Goal: Transaction & Acquisition: Subscribe to service/newsletter

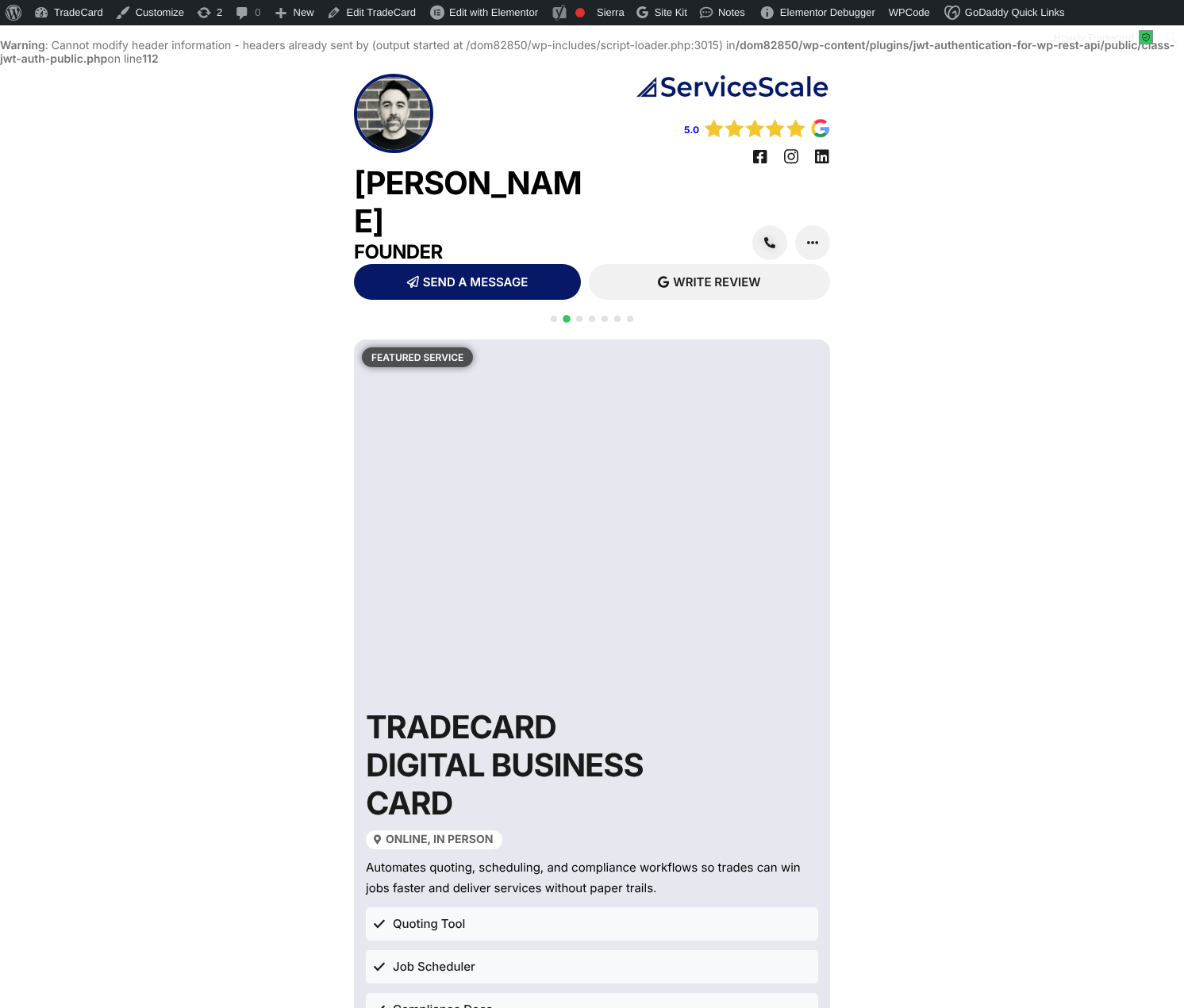
scroll to position [41, 0]
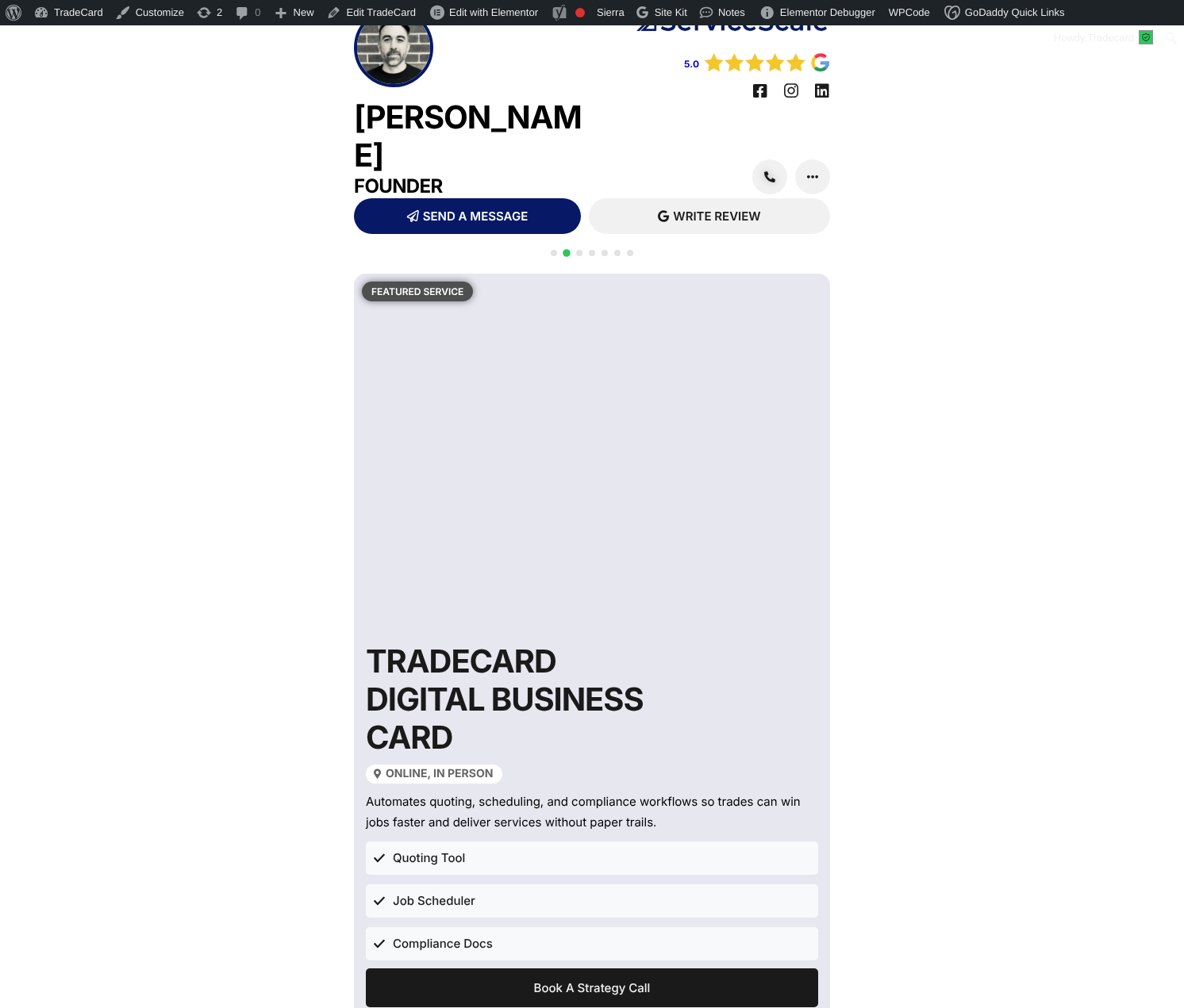
click at [582, 247] on div at bounding box center [592, 262] width 89 height 31
click at [577, 250] on span "Go to slide 3" at bounding box center [579, 253] width 7 height 6
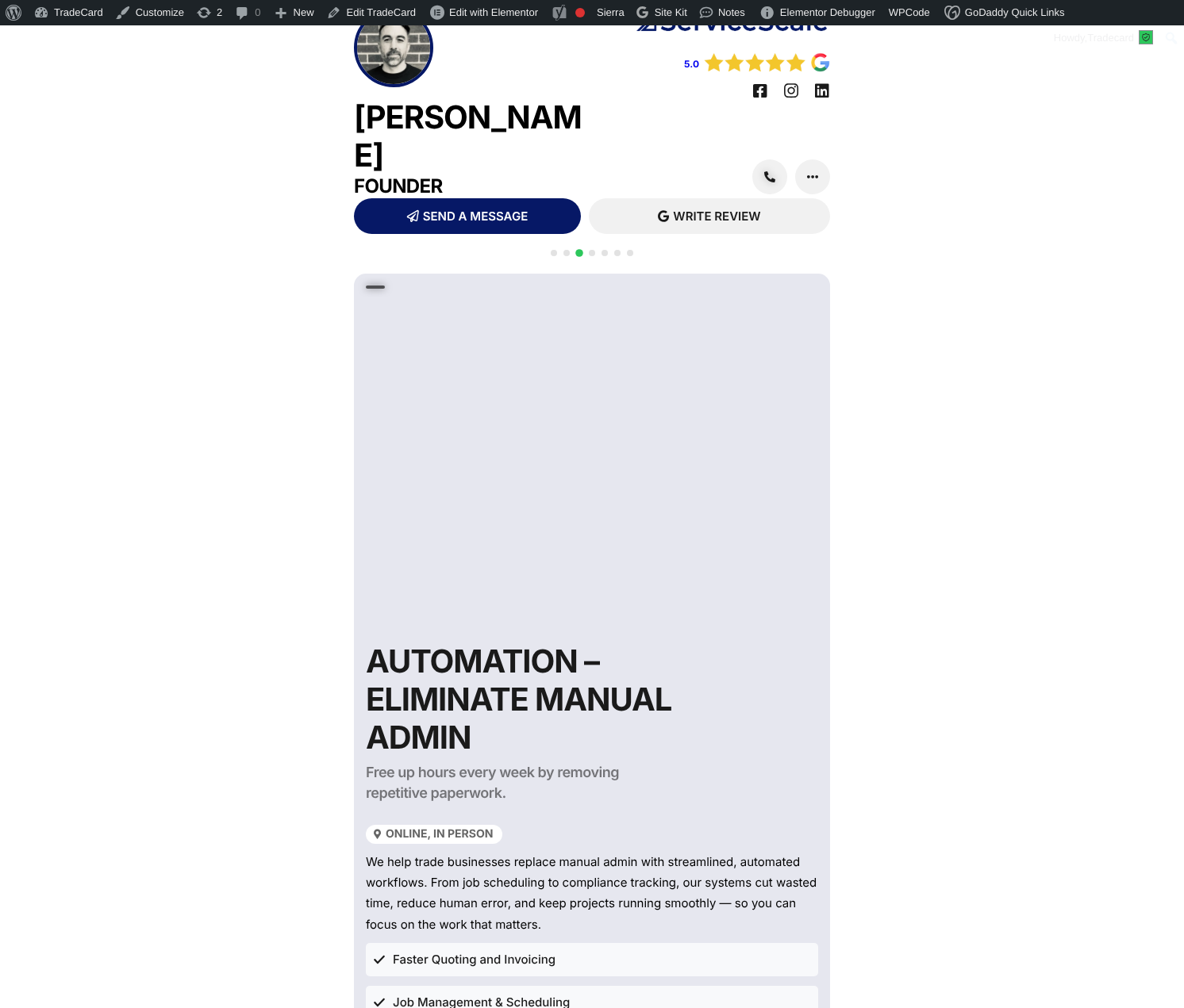
click at [591, 250] on span "Go to slide 4" at bounding box center [592, 253] width 7 height 6
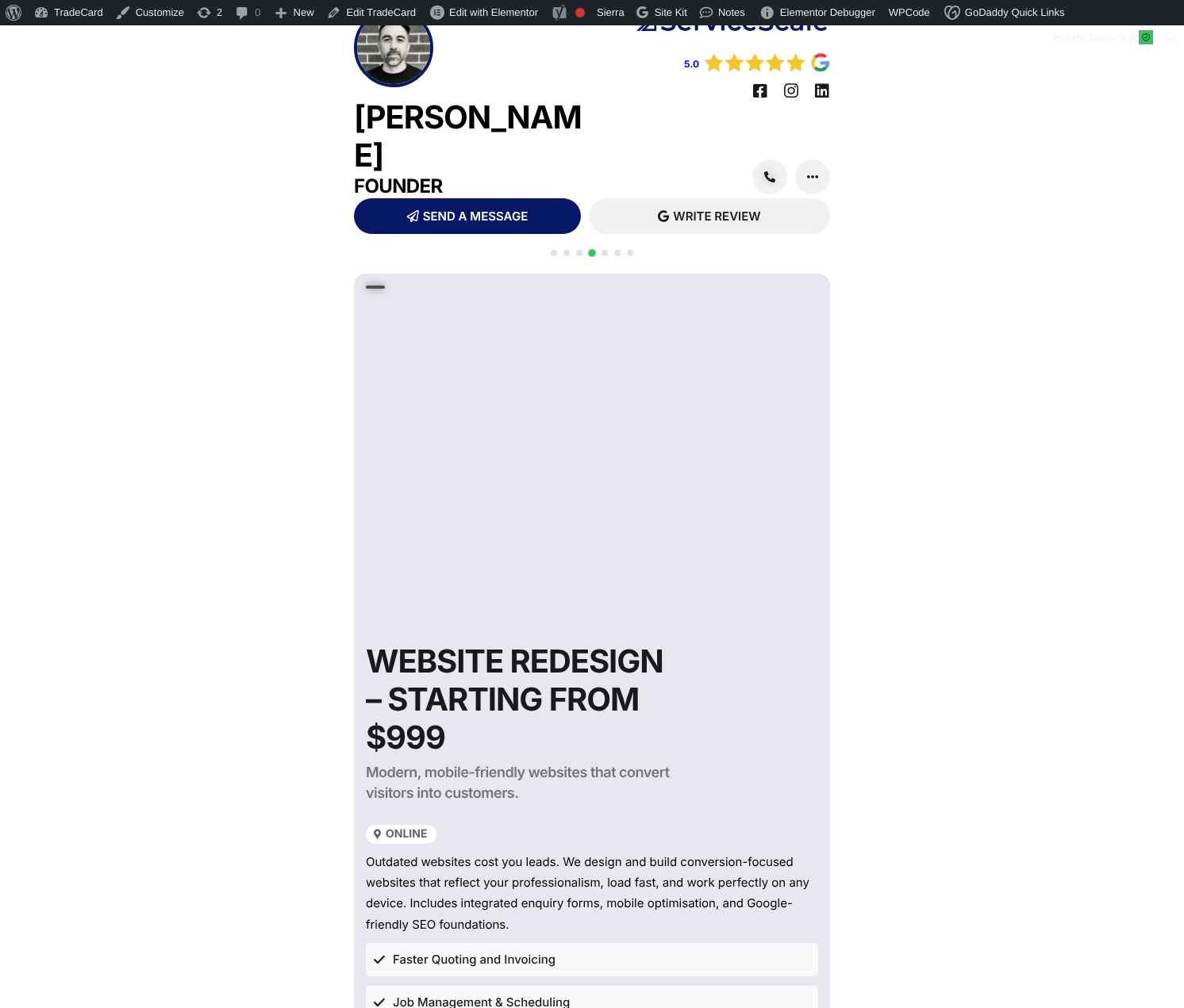
click at [600, 247] on div at bounding box center [592, 262] width 89 height 31
click at [614, 247] on div at bounding box center [592, 262] width 89 height 31
click at [604, 250] on span "Go to slide 5" at bounding box center [605, 253] width 7 height 6
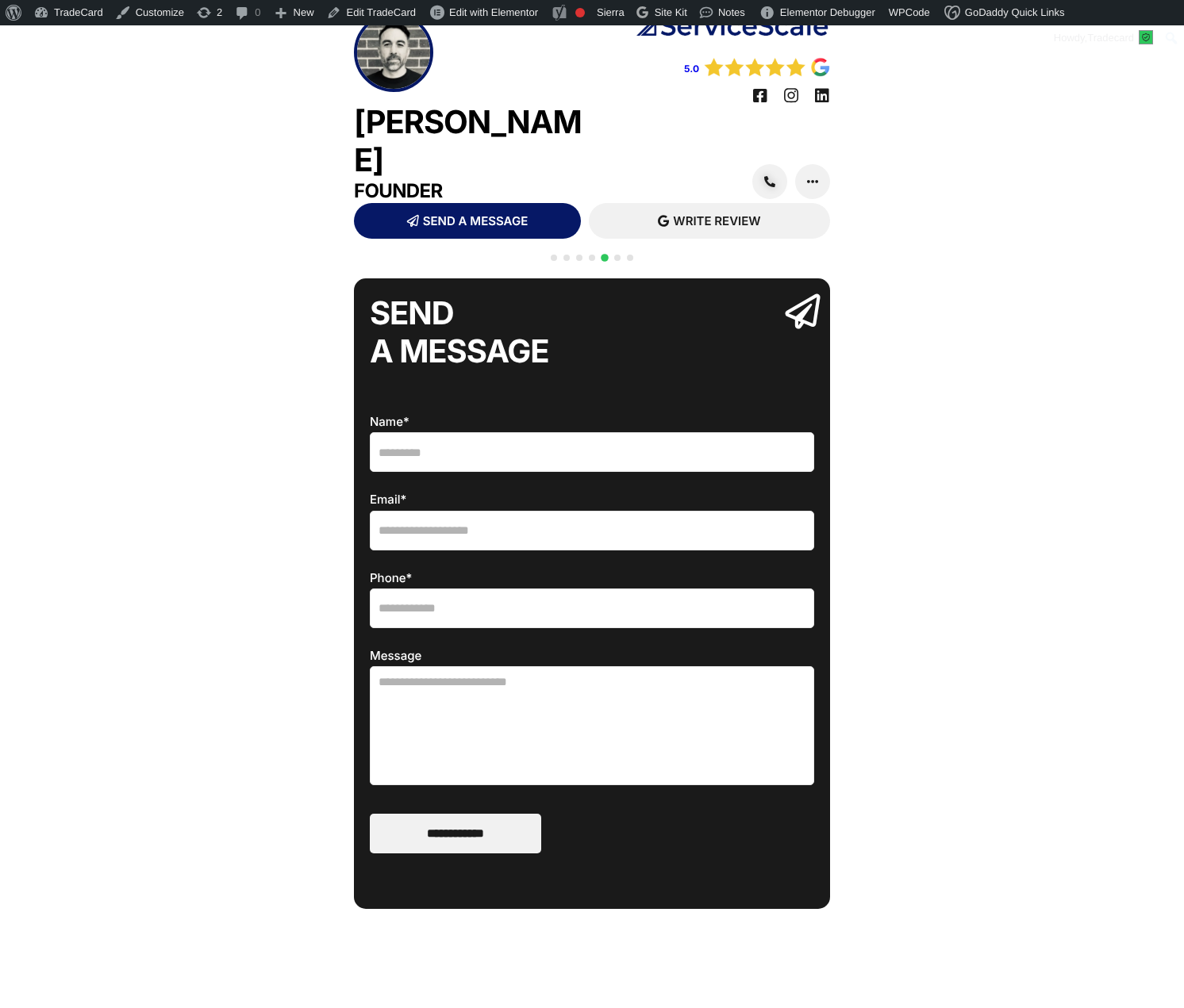
click at [615, 252] on div at bounding box center [592, 267] width 89 height 31
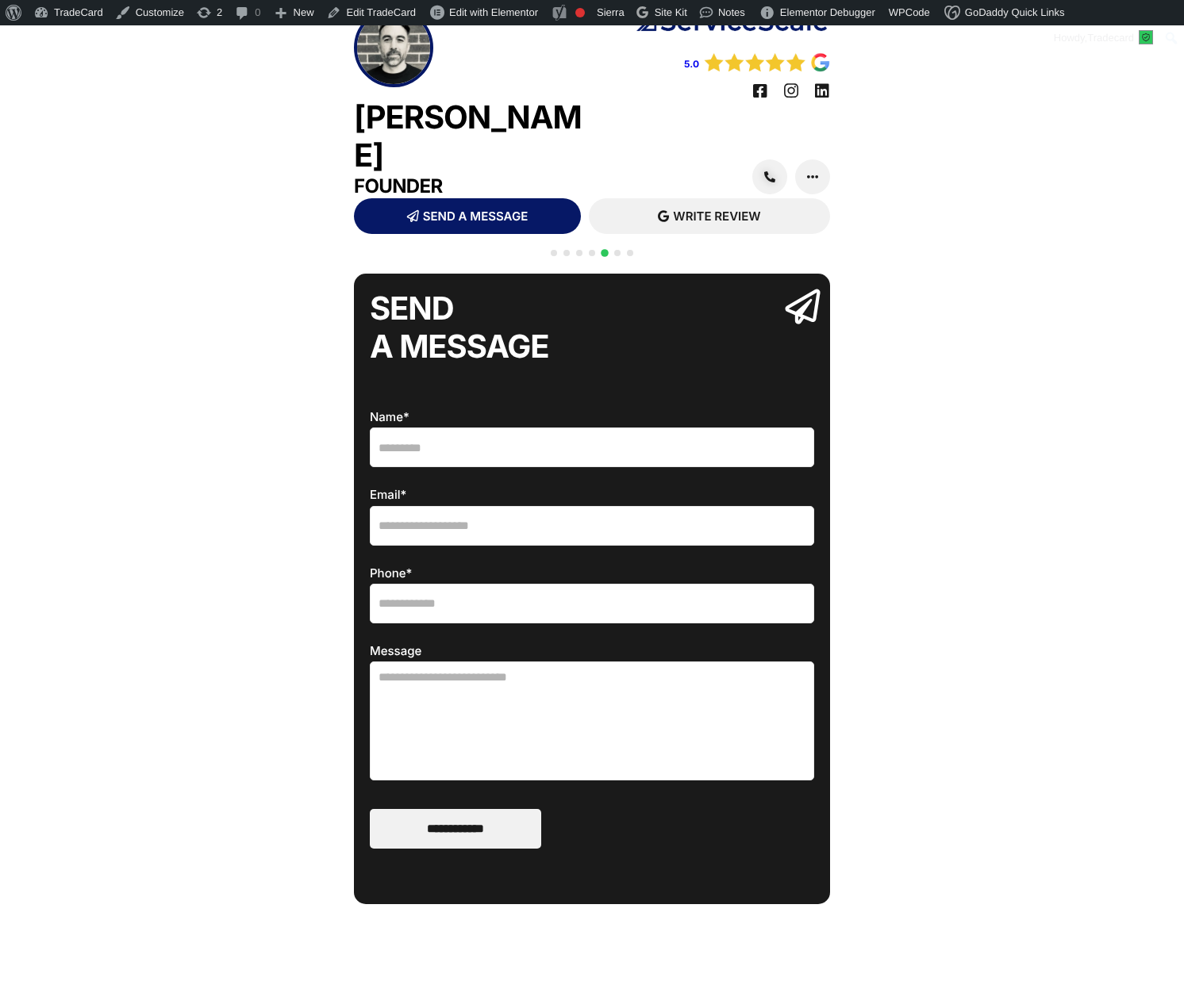
click at [618, 250] on span "Go to slide 6" at bounding box center [618, 253] width 7 height 6
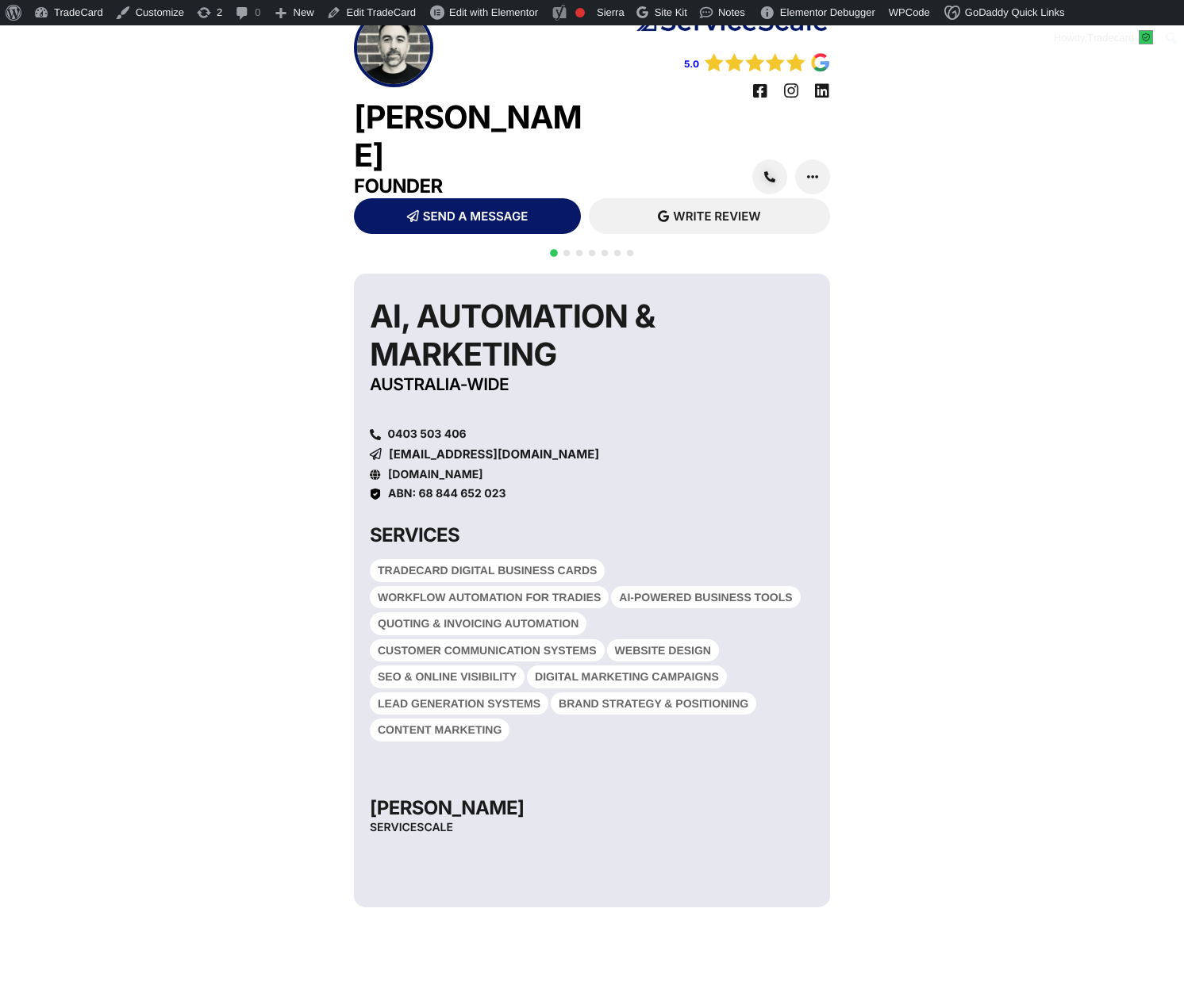
click at [210, 241] on div "Pat Fong Founder 5.0 SEND A MESSAGE" at bounding box center [592, 662] width 1184 height 1325
click at [570, 247] on div at bounding box center [592, 262] width 89 height 31
click at [566, 250] on span "Go to slide 2" at bounding box center [566, 253] width 7 height 6
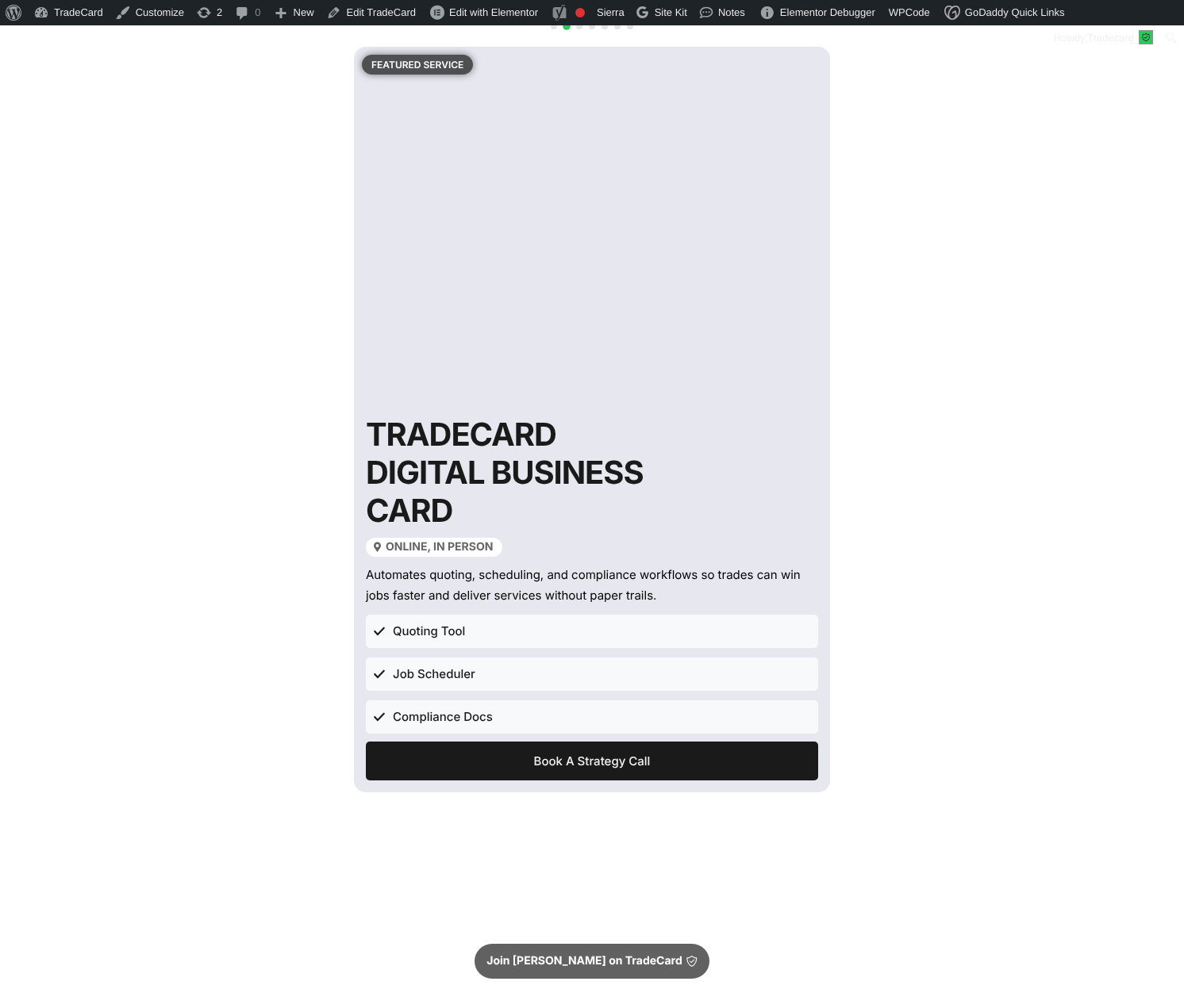
scroll to position [153, 0]
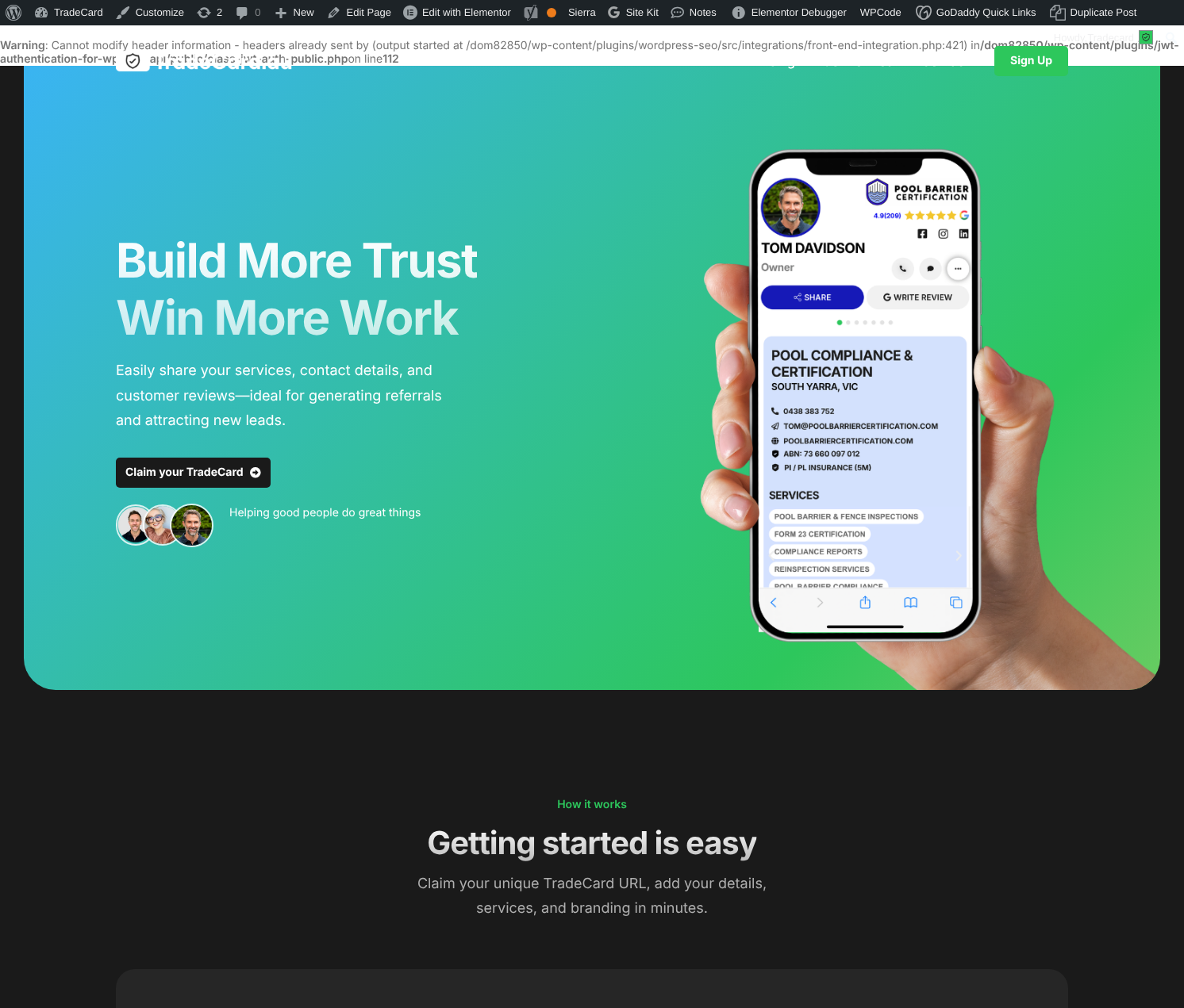
click at [1029, 63] on link "Sign Up" at bounding box center [1031, 61] width 74 height 30
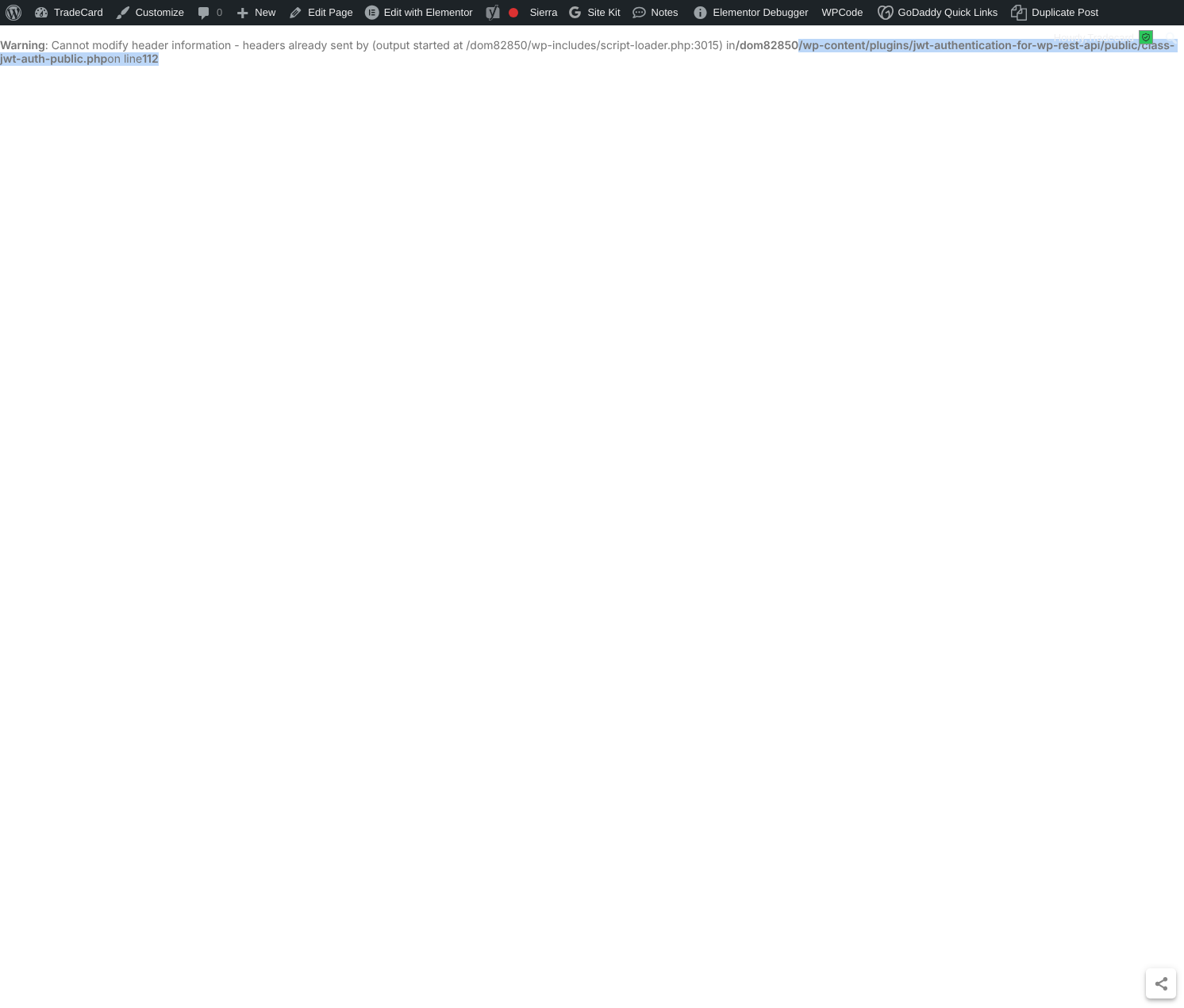
drag, startPoint x: 803, startPoint y: 45, endPoint x: 197, endPoint y: 58, distance: 606.1
click at [197, 58] on body "Warning : Cannot modify header information - headers already sent by (output st…" at bounding box center [592, 549] width 1184 height 1049
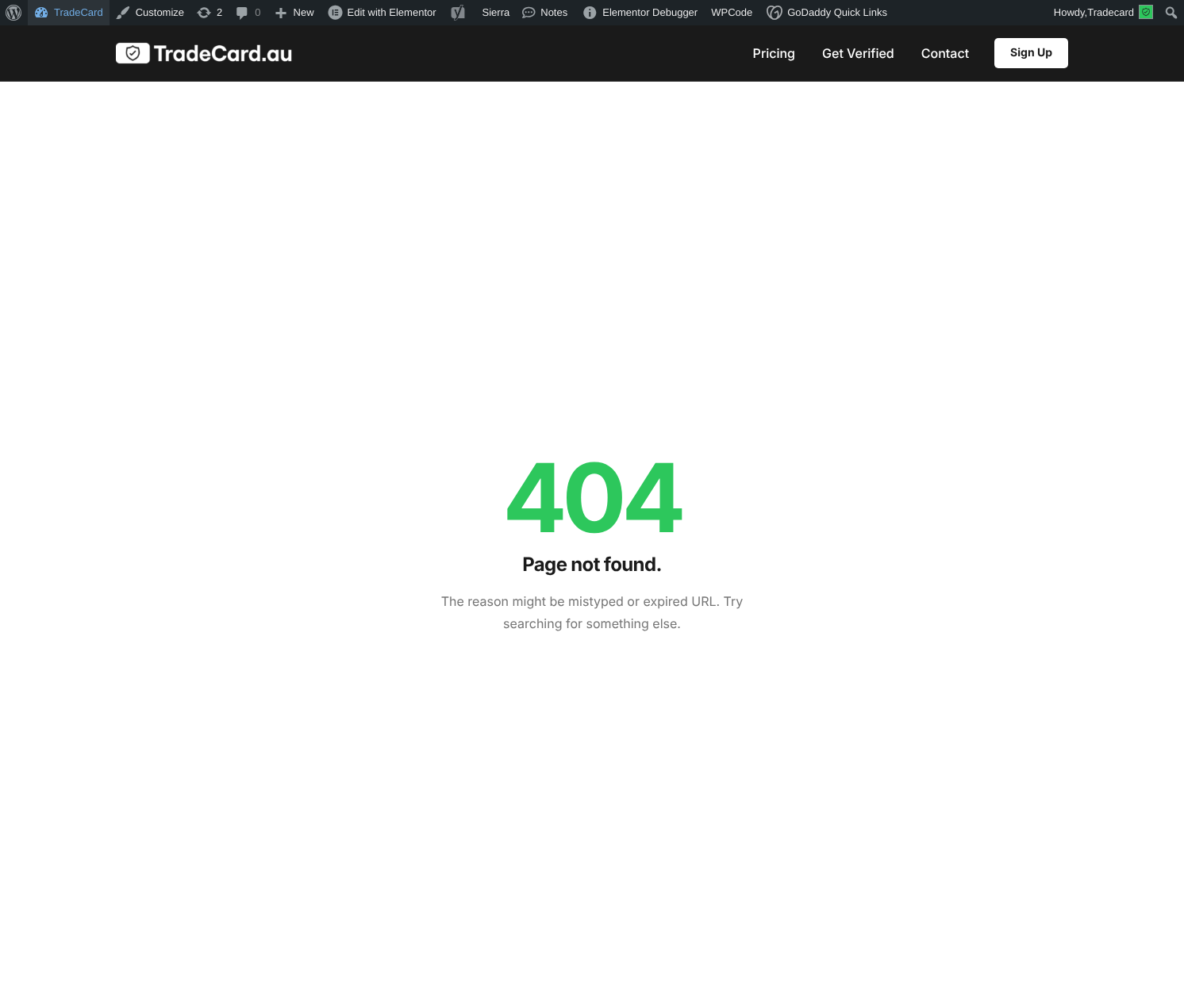
click at [73, 10] on link "TradeCard" at bounding box center [68, 12] width 82 height 25
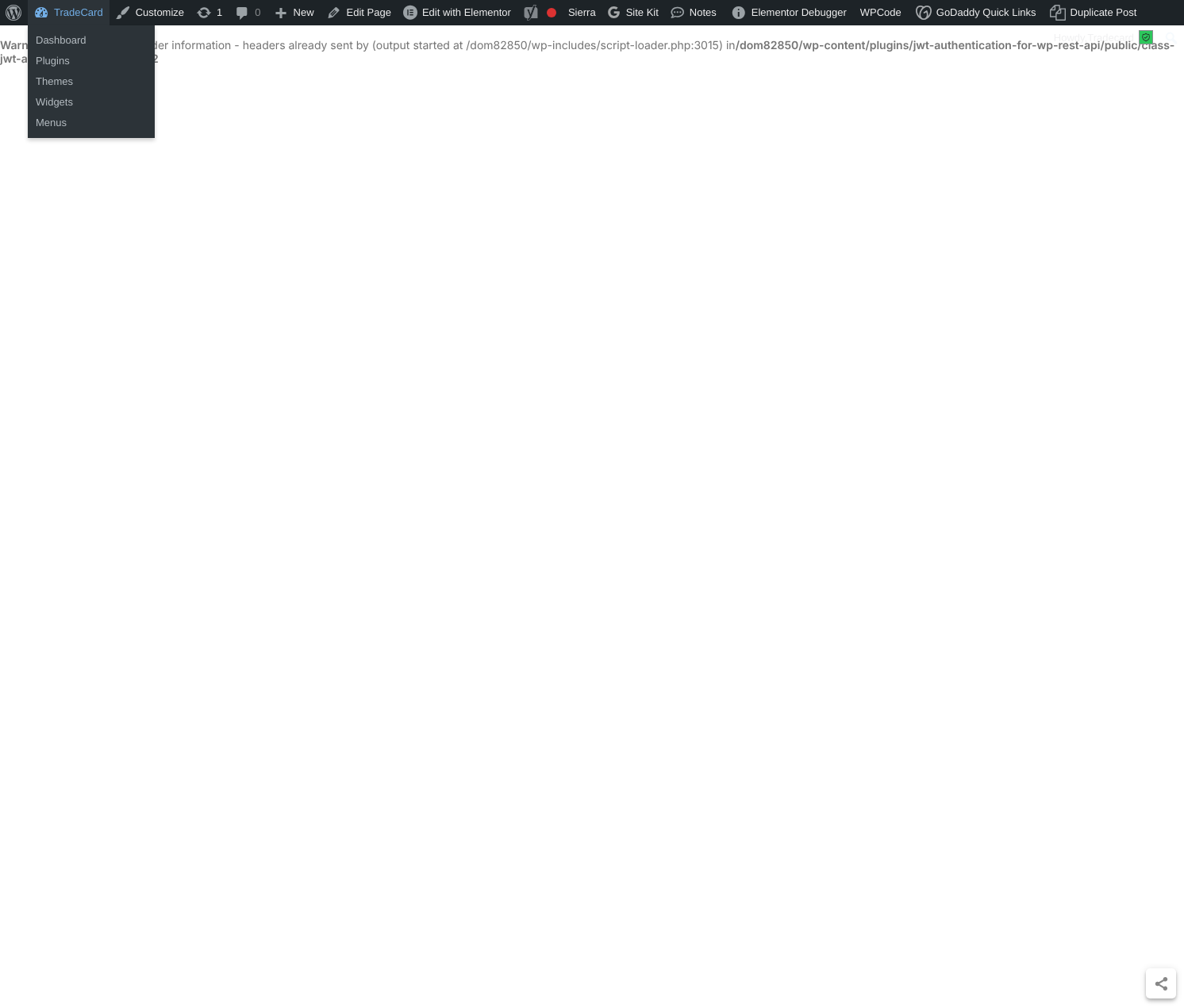
click at [60, 11] on link "TradeCard" at bounding box center [68, 12] width 82 height 25
